Goal: Communication & Community: Connect with others

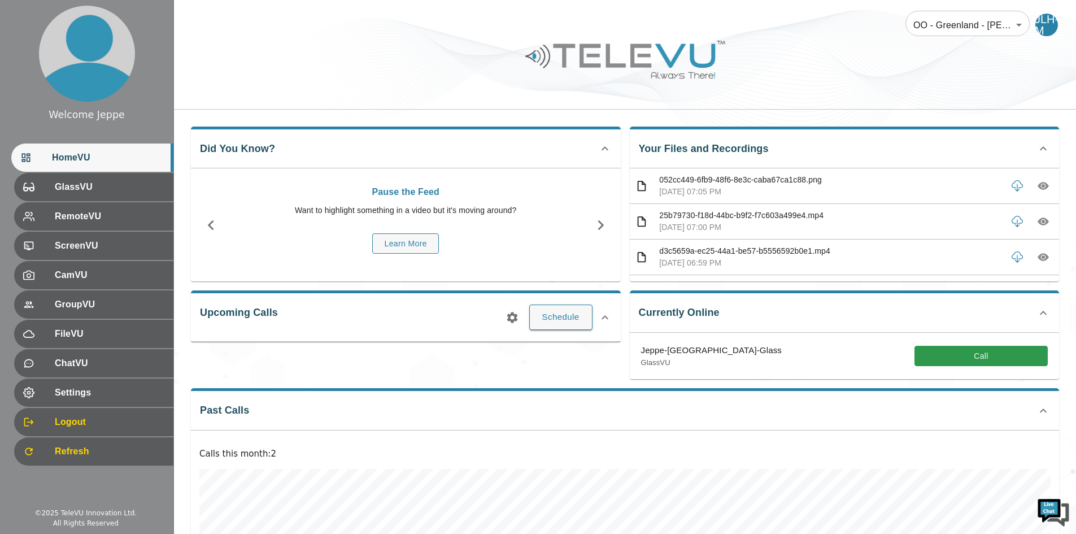
click at [846, 40] on div at bounding box center [625, 68] width 902 height 64
click at [972, 357] on button "Call" at bounding box center [980, 356] width 133 height 21
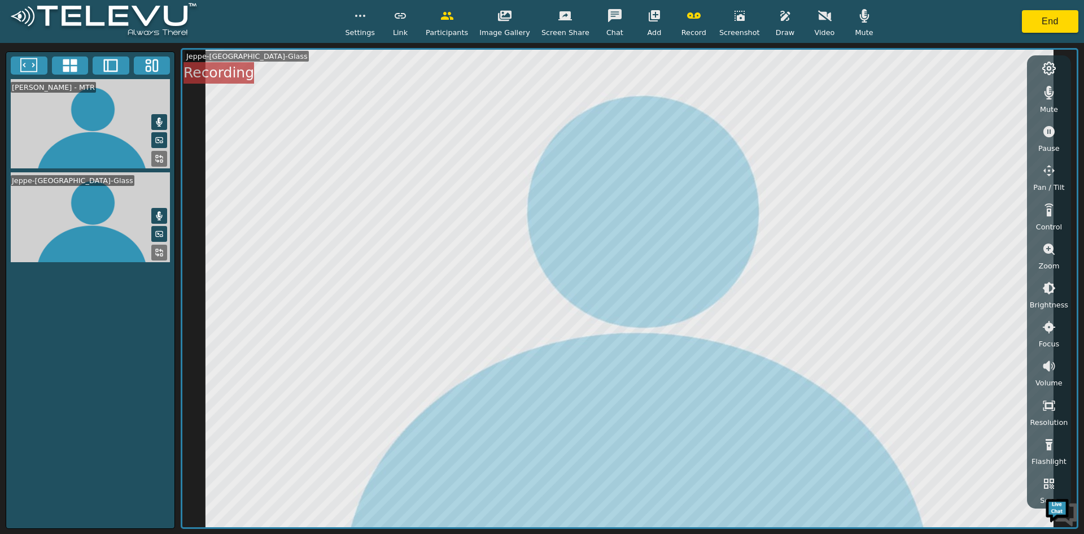
click at [687, 15] on icon "button" at bounding box center [694, 16] width 14 height 14
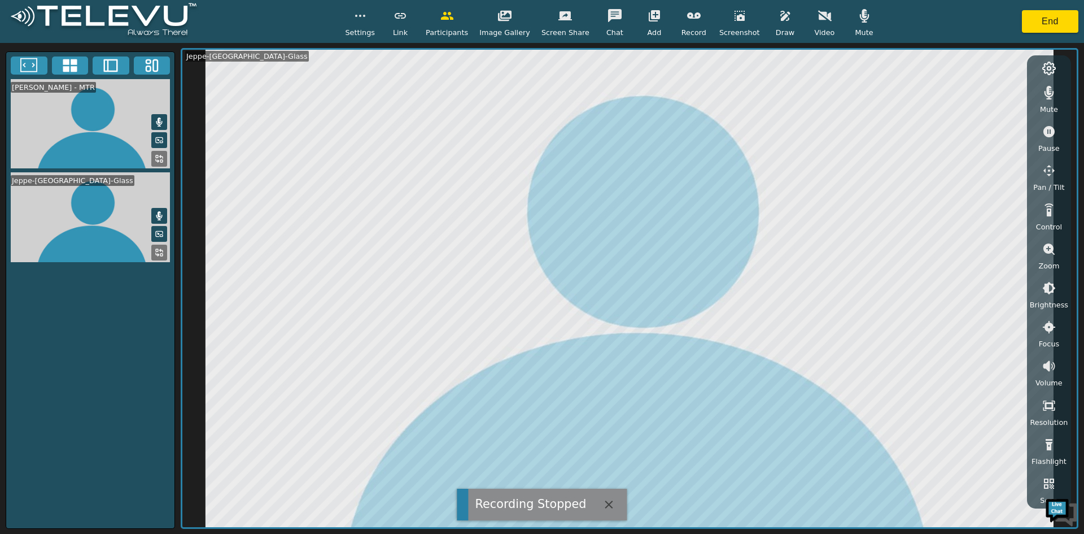
click at [859, 20] on icon "button" at bounding box center [864, 16] width 10 height 14
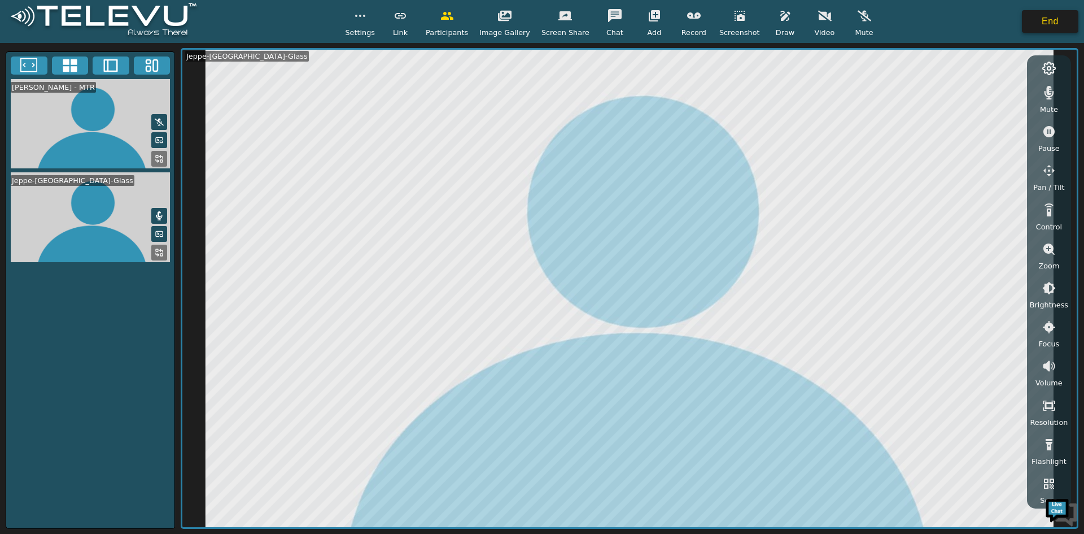
click at [1055, 26] on button "End" at bounding box center [1050, 21] width 56 height 23
